Goal: Navigation & Orientation: Find specific page/section

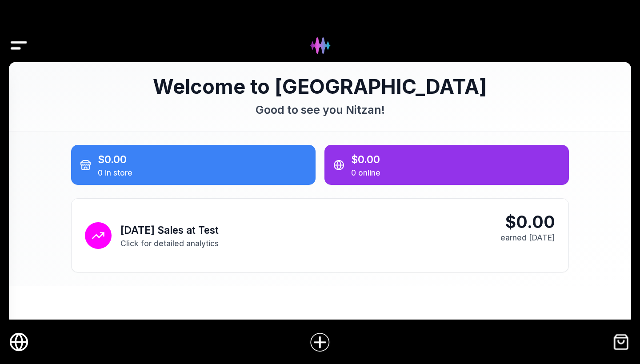
click at [20, 338] on icon "Online Store" at bounding box center [19, 342] width 7 height 17
click at [11, 341] on circle "Online Store" at bounding box center [19, 342] width 17 height 17
